Goal: Task Accomplishment & Management: Use online tool/utility

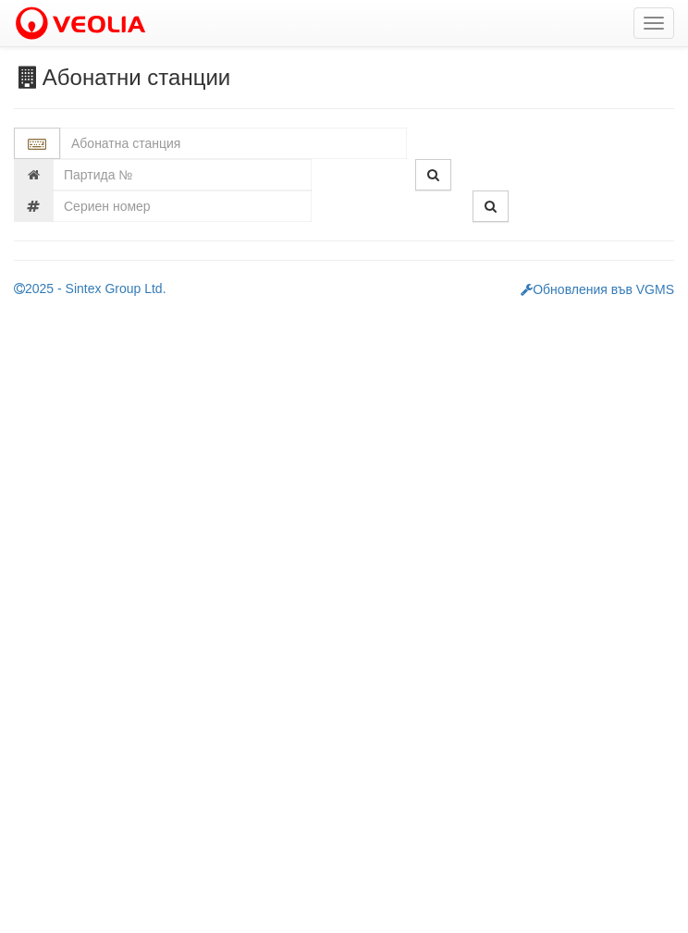
click at [122, 144] on input "text" at bounding box center [233, 143] width 347 height 31
click at [158, 170] on div "037/1 - Трошево - "ВЕОЛИЯ"" at bounding box center [233, 172] width 341 height 21
type input "037/1 - Трошево - "ВЕОЛИЯ""
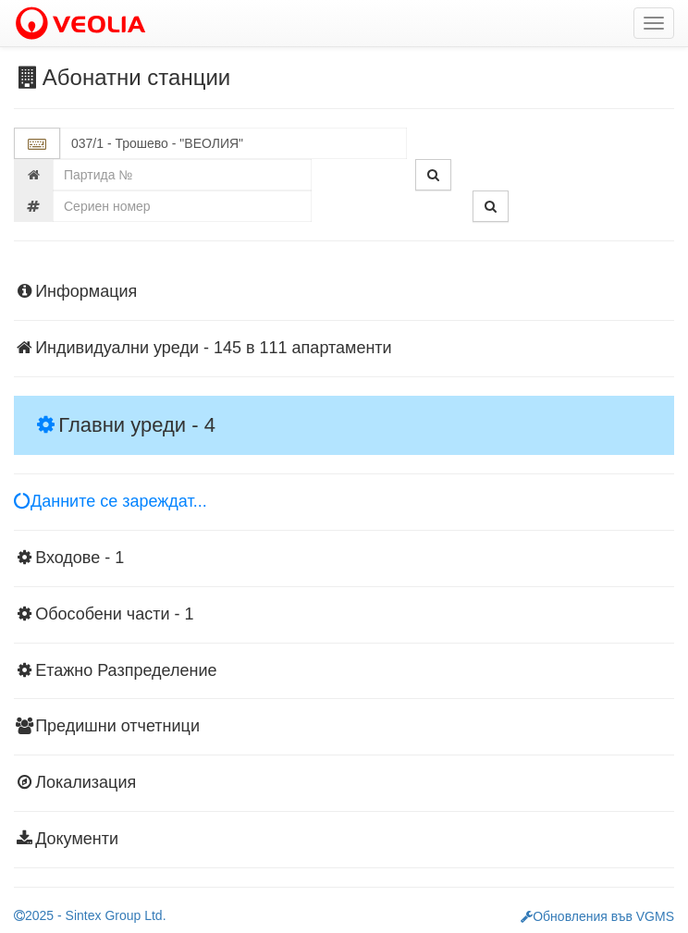
click at [136, 396] on h4 "Главни уреди - 4" at bounding box center [344, 425] width 660 height 59
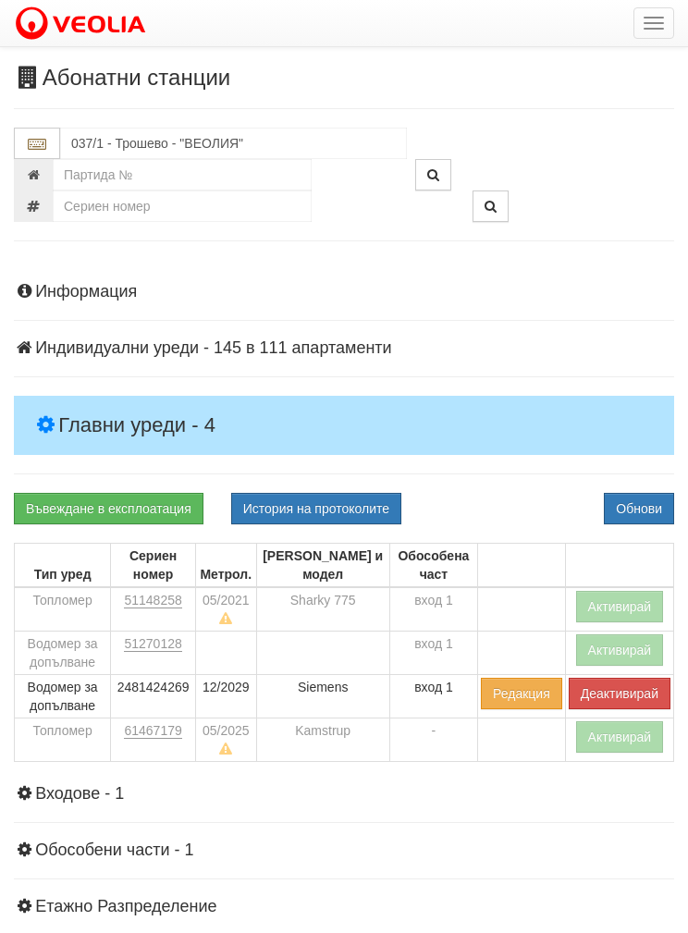
click at [604, 737] on button "Активирай" at bounding box center [620, 736] width 88 height 31
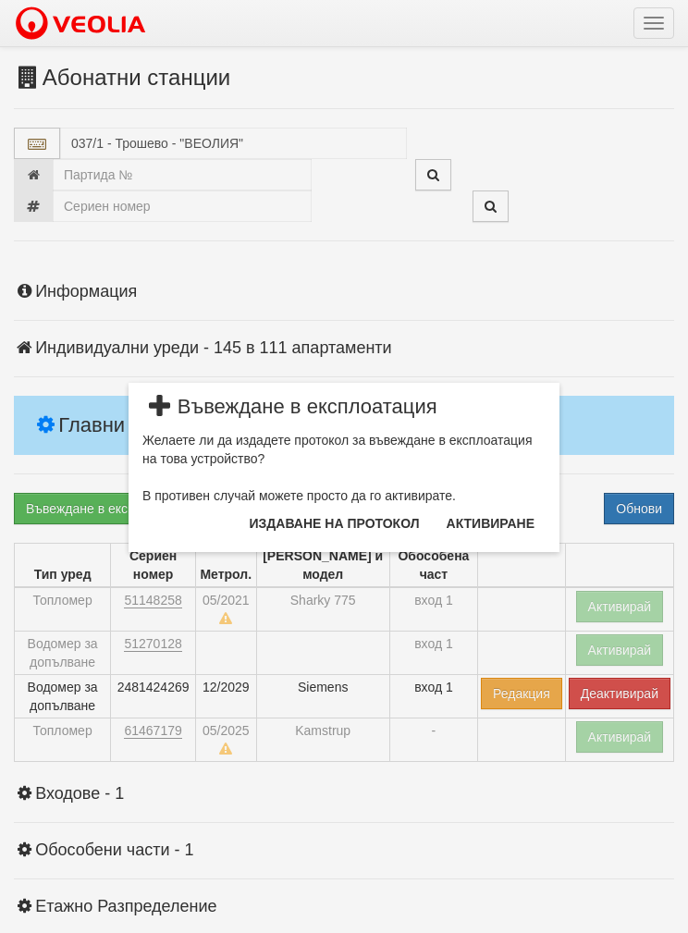
click at [318, 526] on button "Издаване на протокол" at bounding box center [334, 523] width 192 height 30
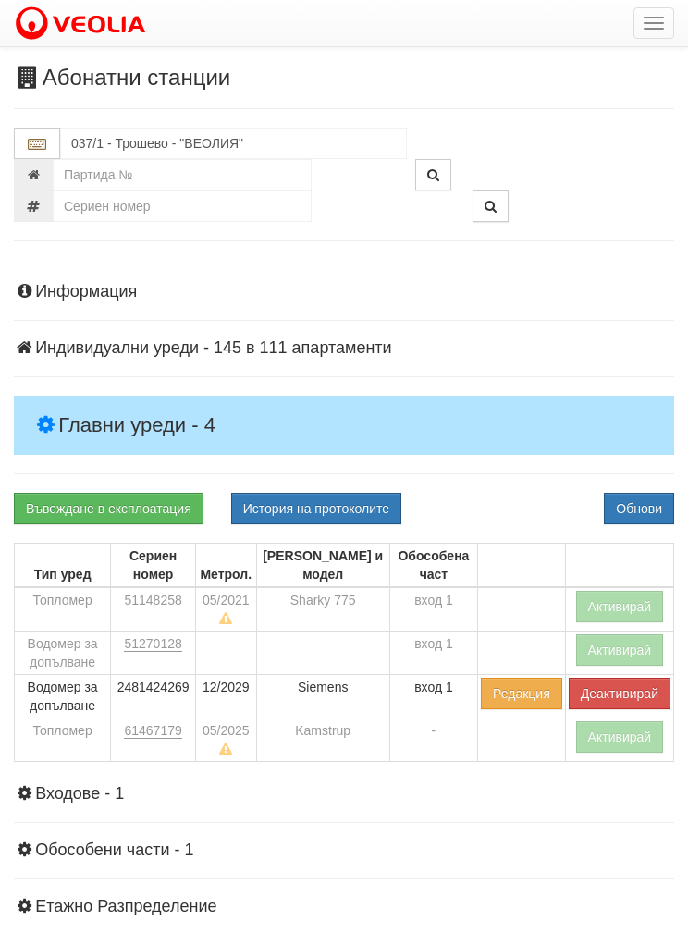
click at [636, 495] on button "Обнови" at bounding box center [639, 508] width 70 height 31
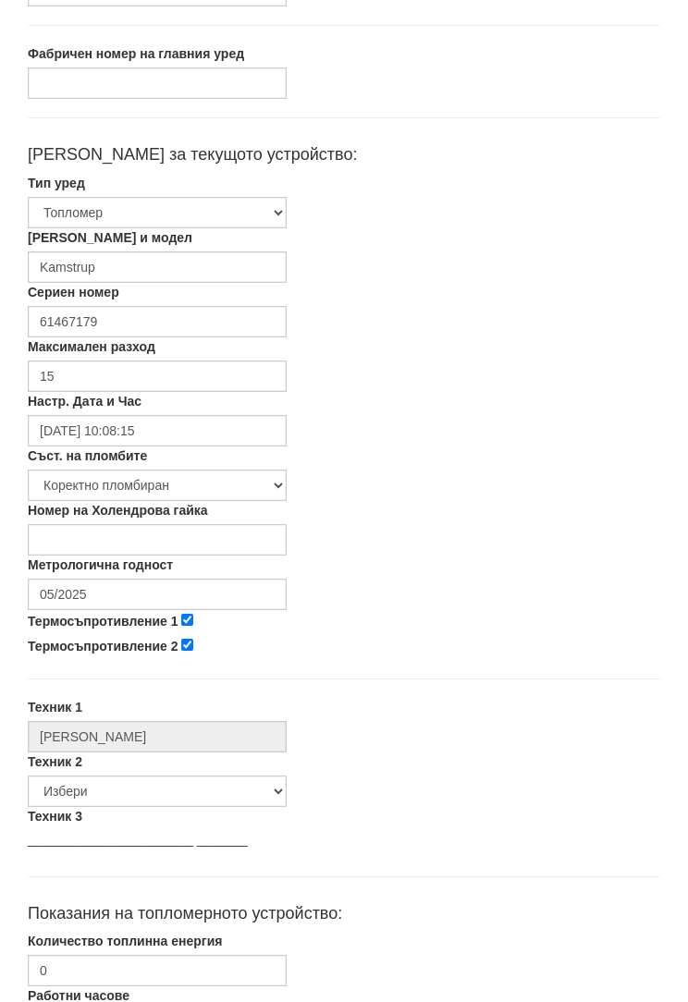
scroll to position [261, 0]
click at [96, 592] on input "05/2025" at bounding box center [157, 594] width 259 height 31
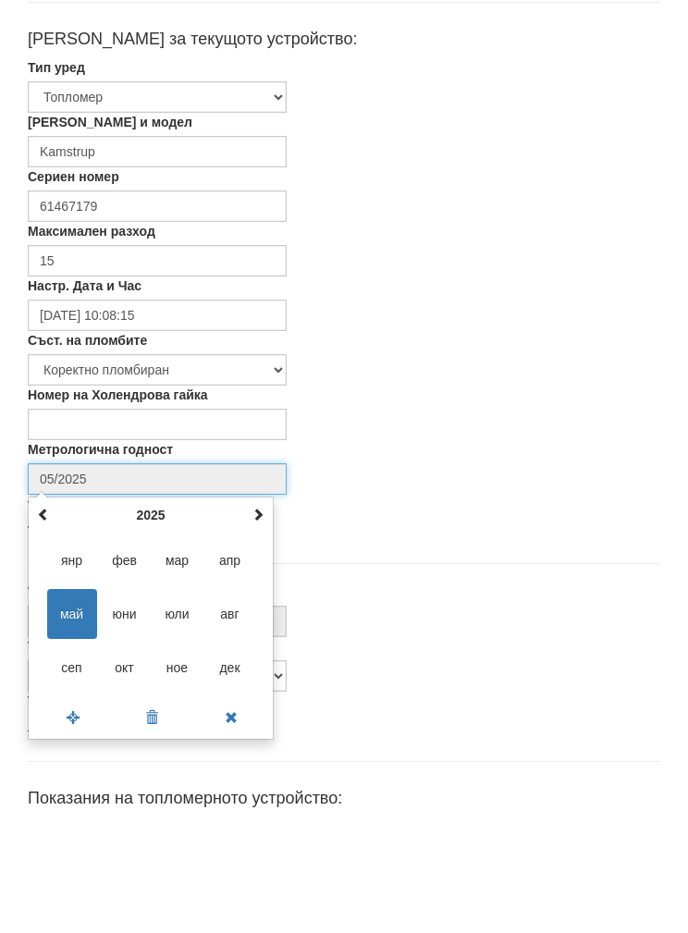
click at [147, 616] on th "2025" at bounding box center [151, 630] width 192 height 28
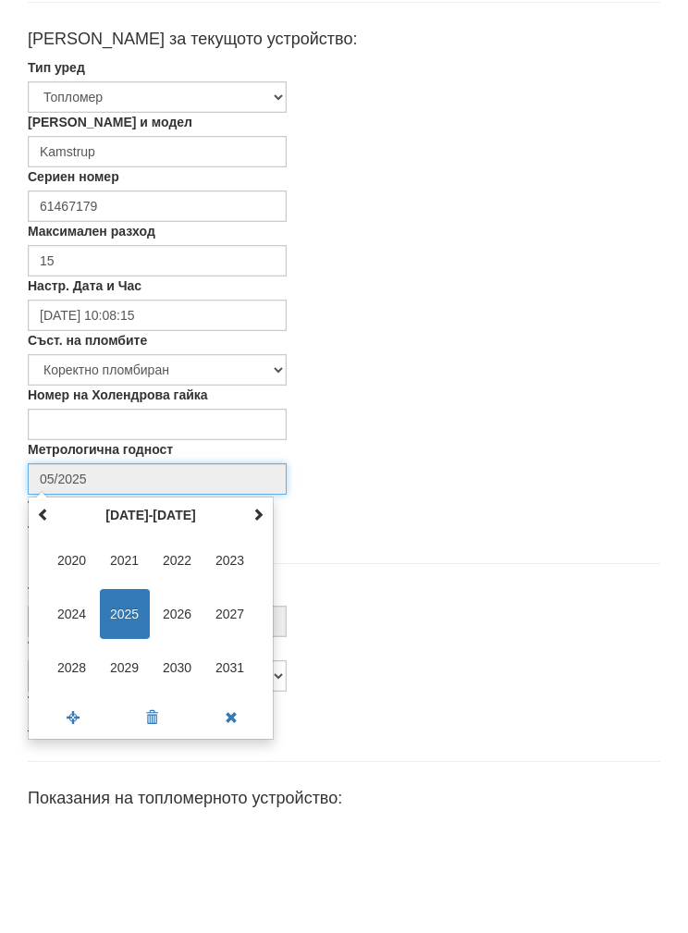
click at [226, 704] on span "2027" at bounding box center [230, 729] width 50 height 50
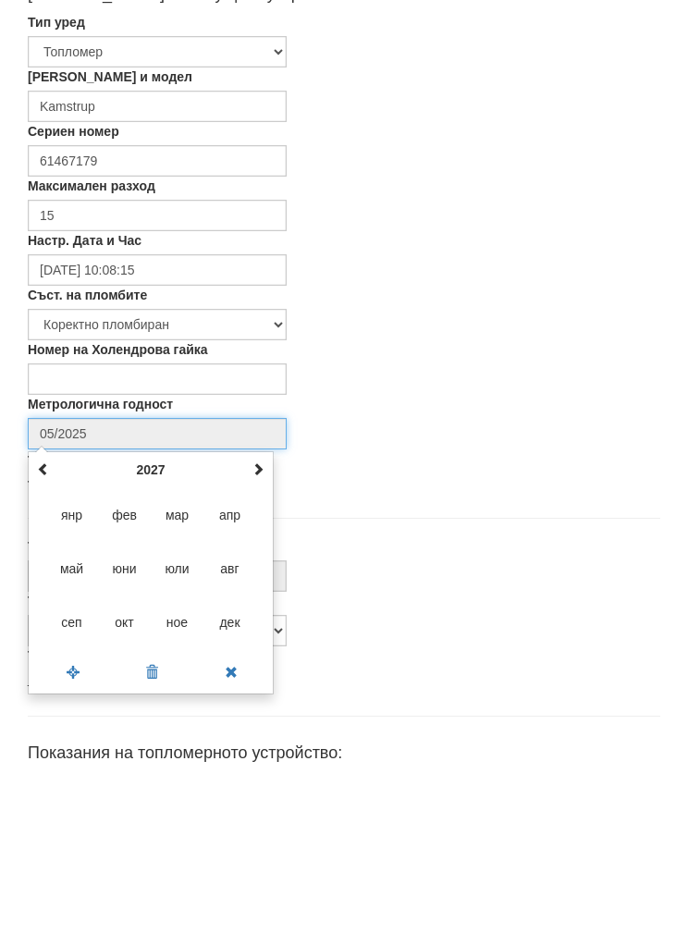
click at [60, 758] on span "сеп" at bounding box center [72, 783] width 50 height 50
type input "09/2027"
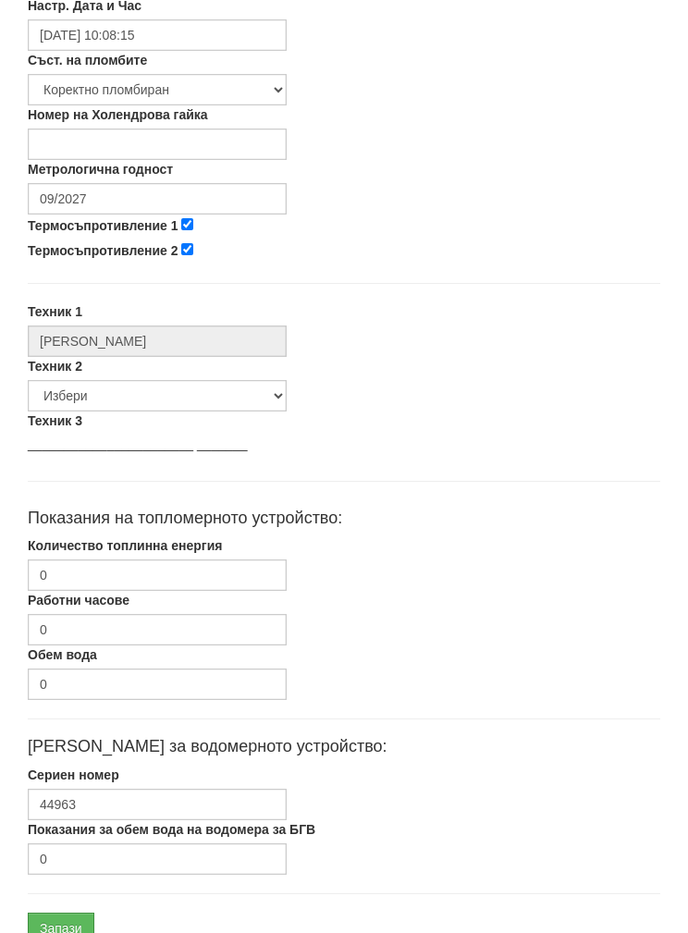
scroll to position [664, 0]
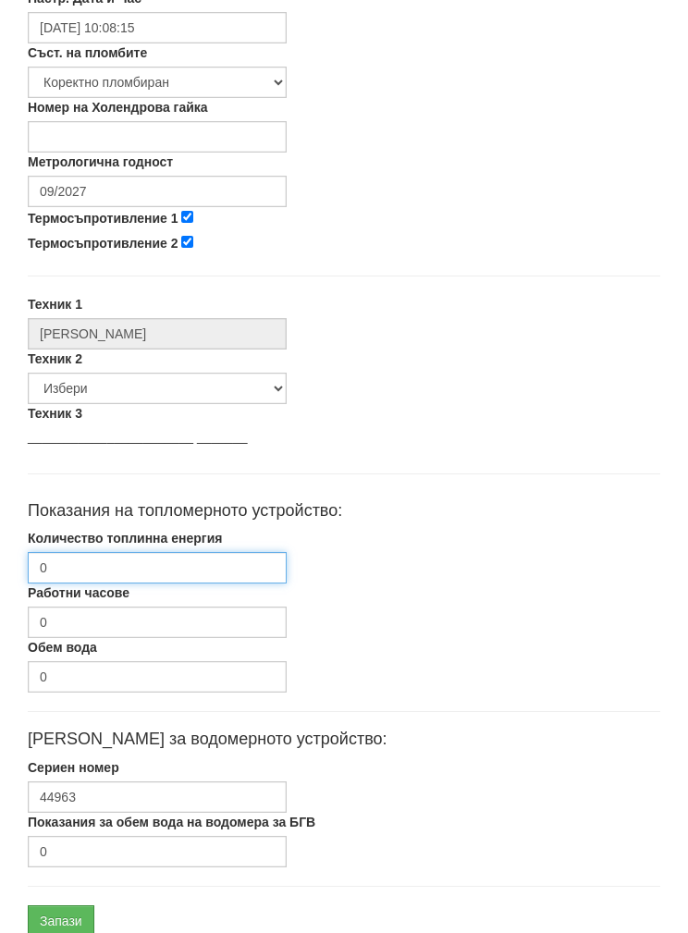
click at [65, 565] on input "0" at bounding box center [157, 567] width 259 height 31
type input "878"
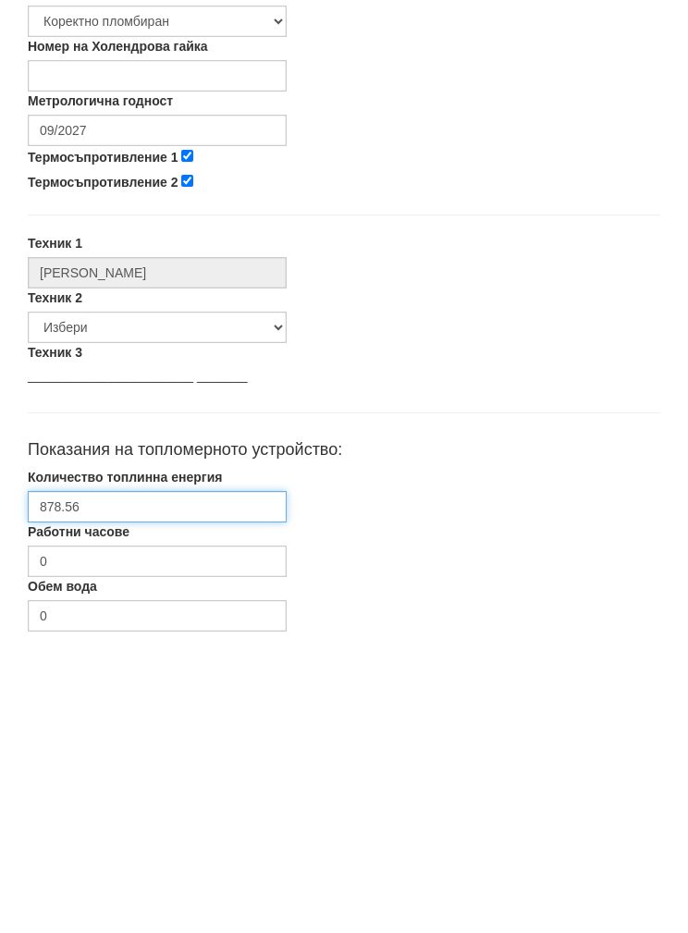
scroll to position [738, 0]
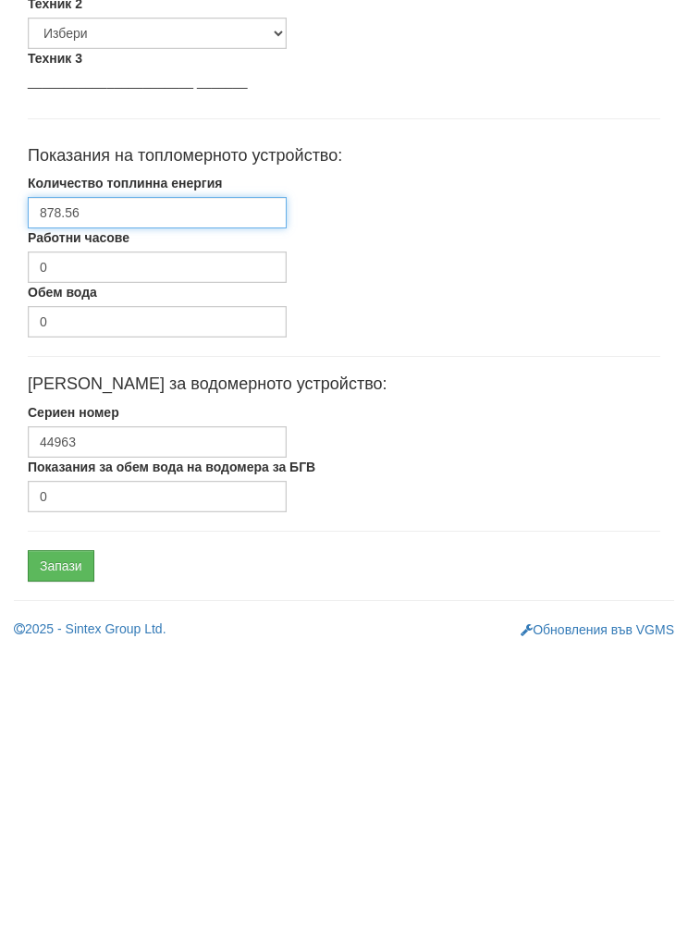
type input "878.56"
click at [53, 831] on input "Запази" at bounding box center [61, 846] width 67 height 31
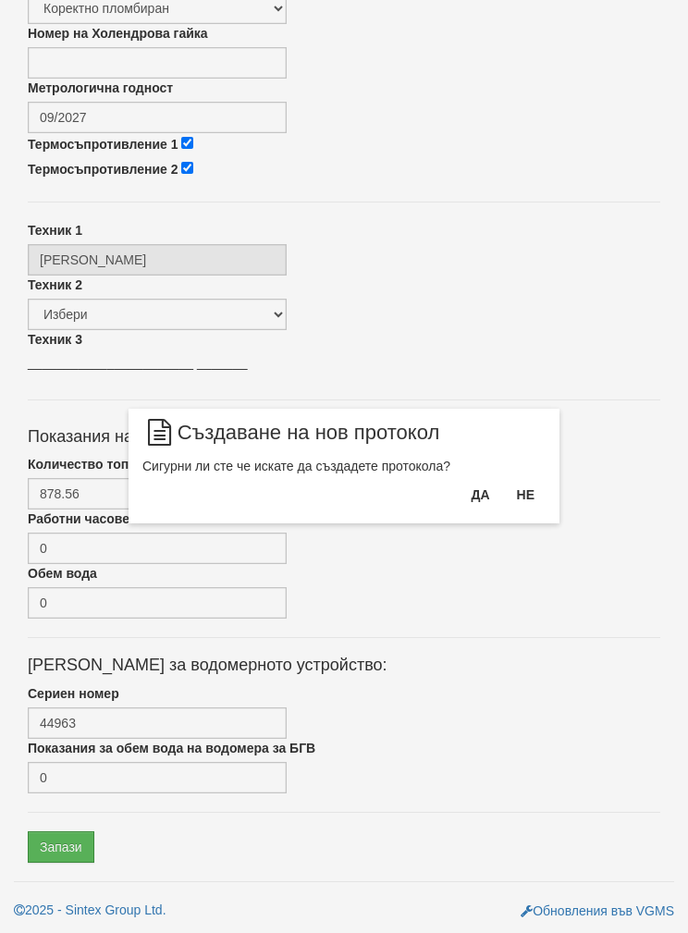
click at [453, 477] on div "× Създаване на нов протокол Сигурни ли сте че искате да създадете протокола? Да…" at bounding box center [343, 466] width 431 height 115
click at [467, 484] on button "Да" at bounding box center [479, 495] width 41 height 30
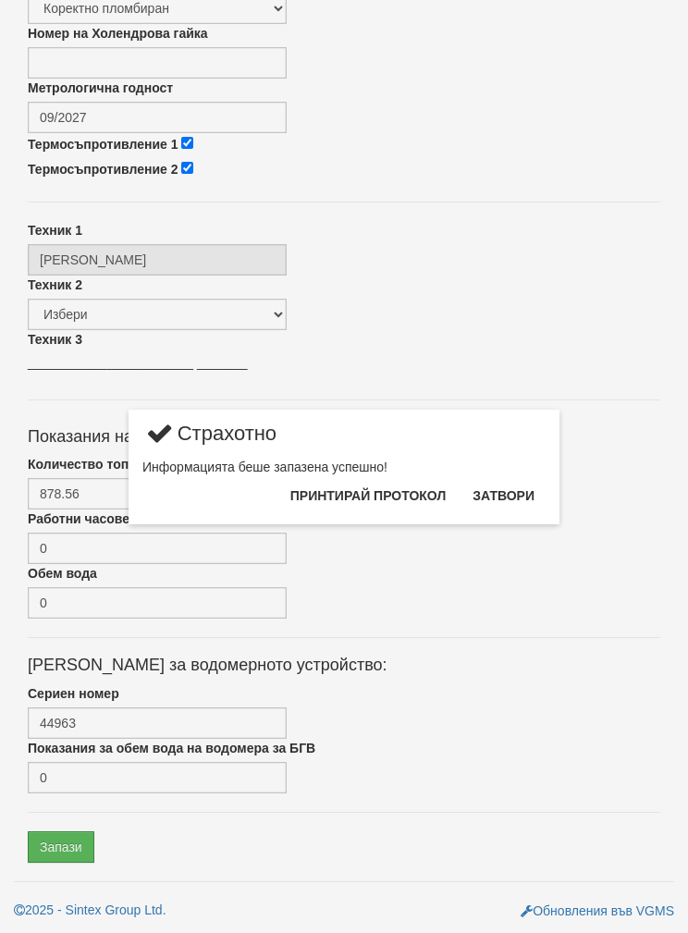
click at [507, 490] on button "Затвори" at bounding box center [503, 496] width 84 height 30
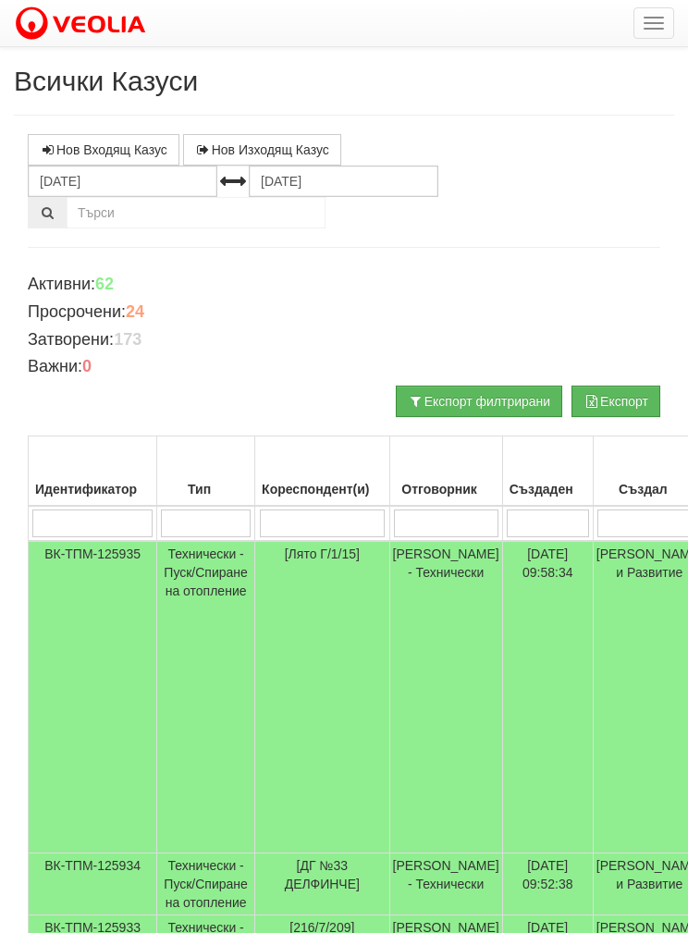
click at [205, 530] on input "search" at bounding box center [206, 523] width 90 height 28
type input "Т"
type input "Те"
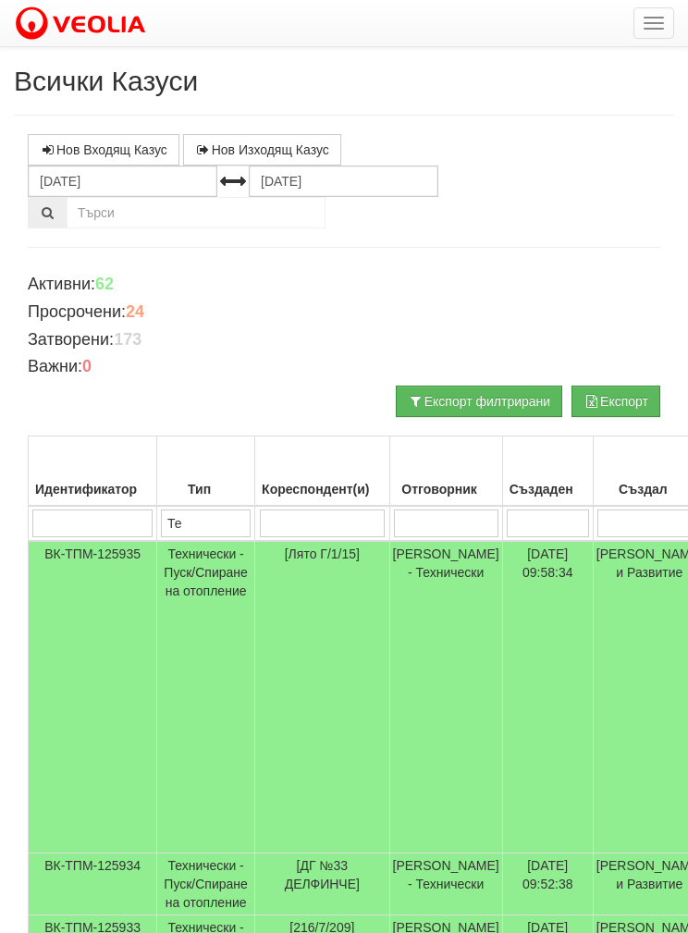
type input "Тех"
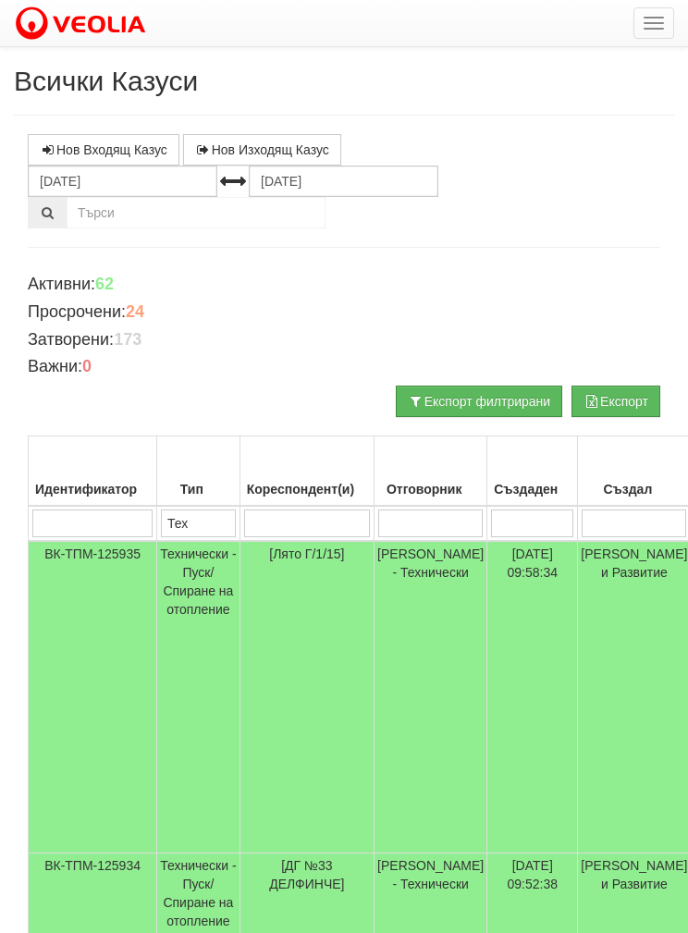
type input "Тех"
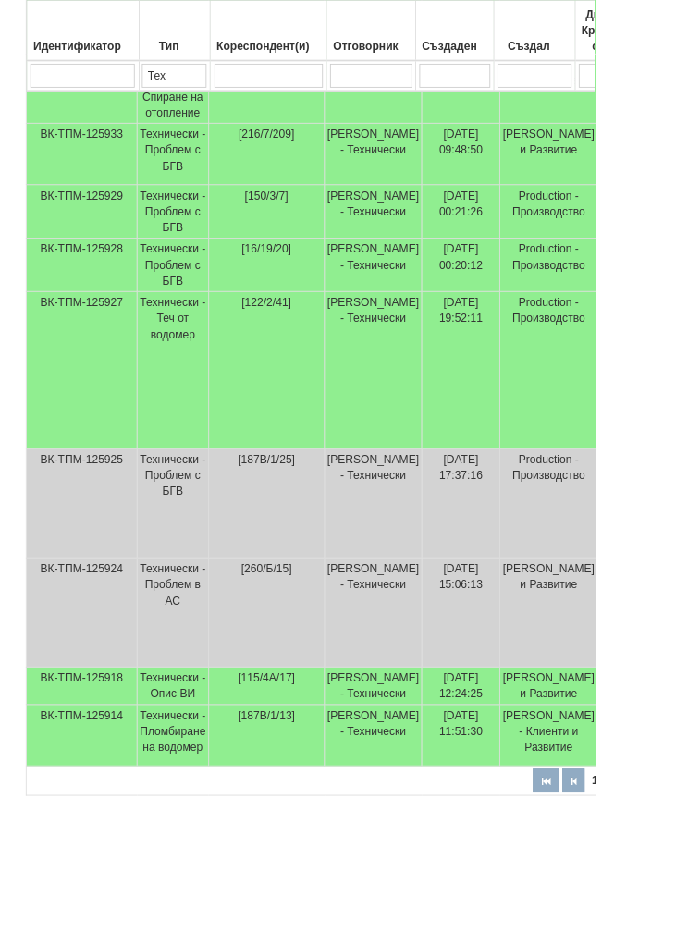
scroll to position [790, 0]
